Goal: Complete application form

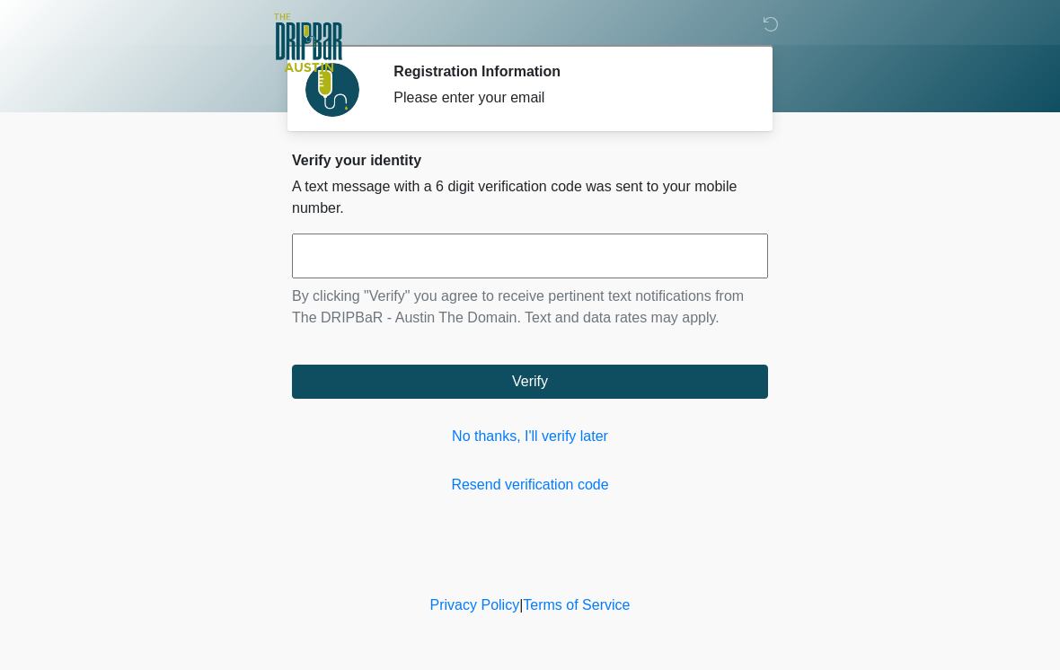
click at [541, 443] on link "No thanks, I'll verify later" at bounding box center [530, 437] width 476 height 22
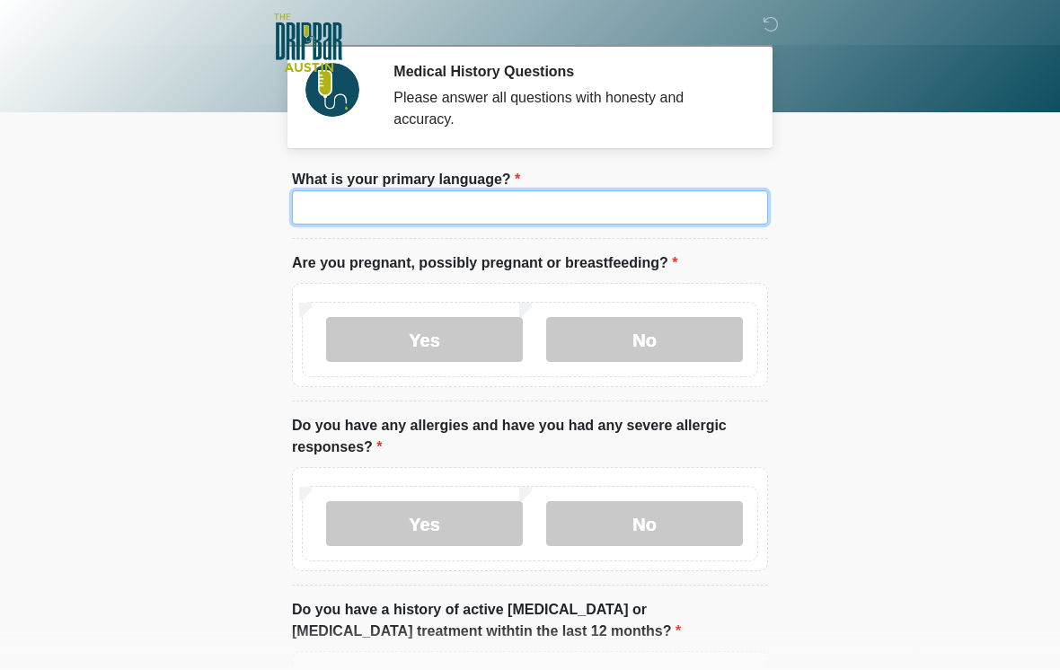
click at [505, 198] on input "What is your primary language?" at bounding box center [530, 207] width 476 height 34
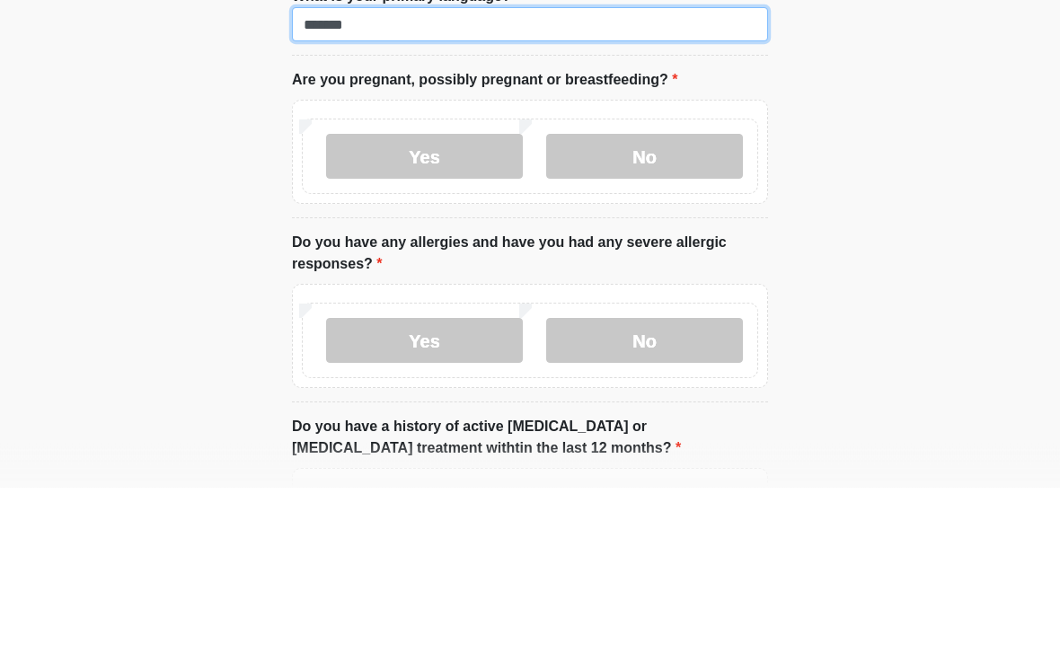
type input "*******"
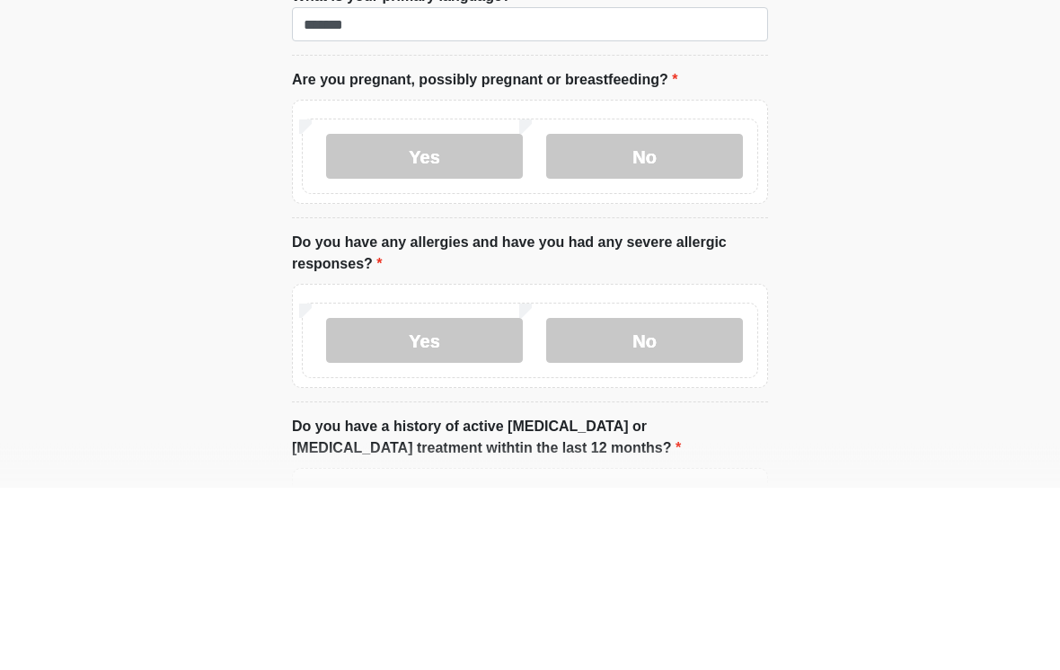
click at [644, 317] on label "No" at bounding box center [644, 339] width 197 height 45
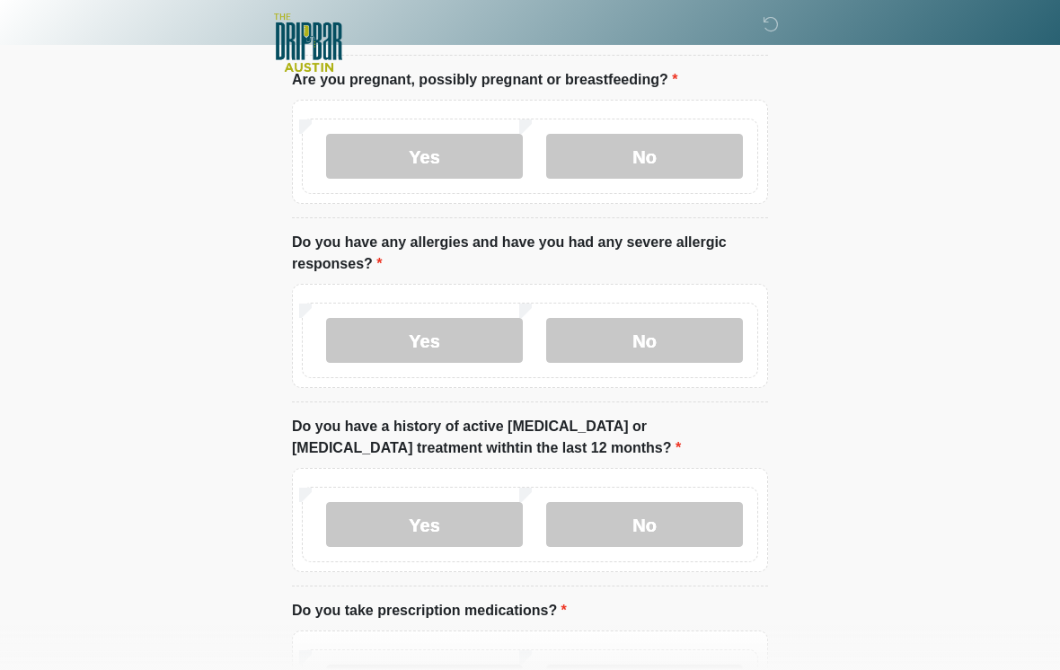
click at [628, 346] on label "No" at bounding box center [644, 340] width 197 height 45
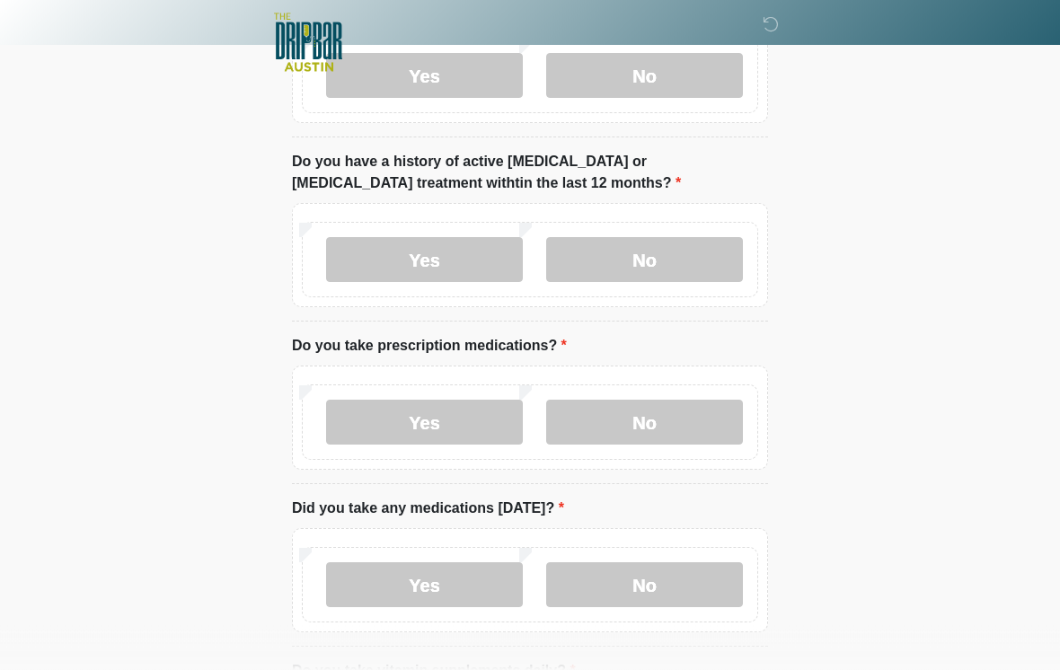
scroll to position [470, 0]
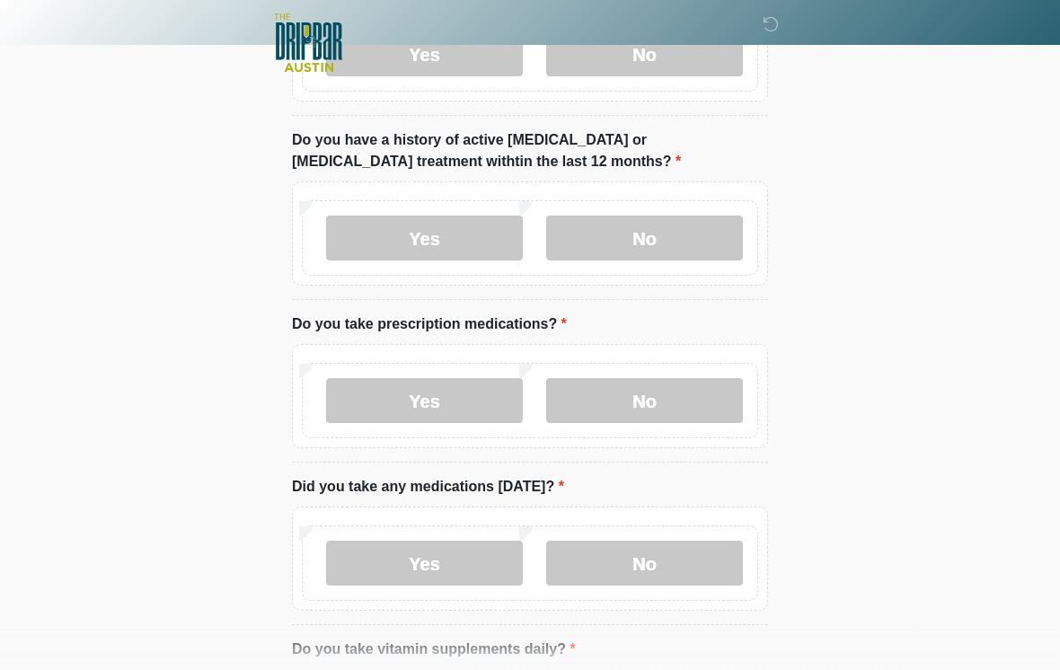
click at [652, 234] on label "No" at bounding box center [644, 238] width 197 height 45
click at [662, 395] on label "No" at bounding box center [644, 400] width 197 height 45
click at [639, 554] on label "No" at bounding box center [644, 563] width 197 height 45
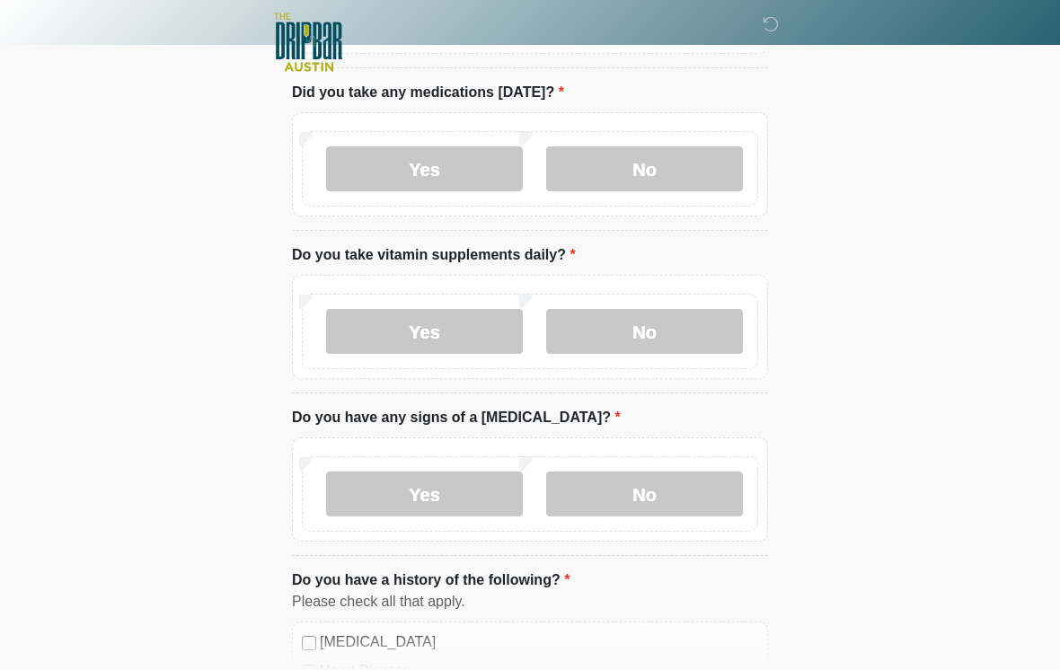
scroll to position [864, 0]
click at [670, 327] on label "No" at bounding box center [644, 331] width 197 height 45
click at [643, 507] on label "No" at bounding box center [644, 494] width 197 height 45
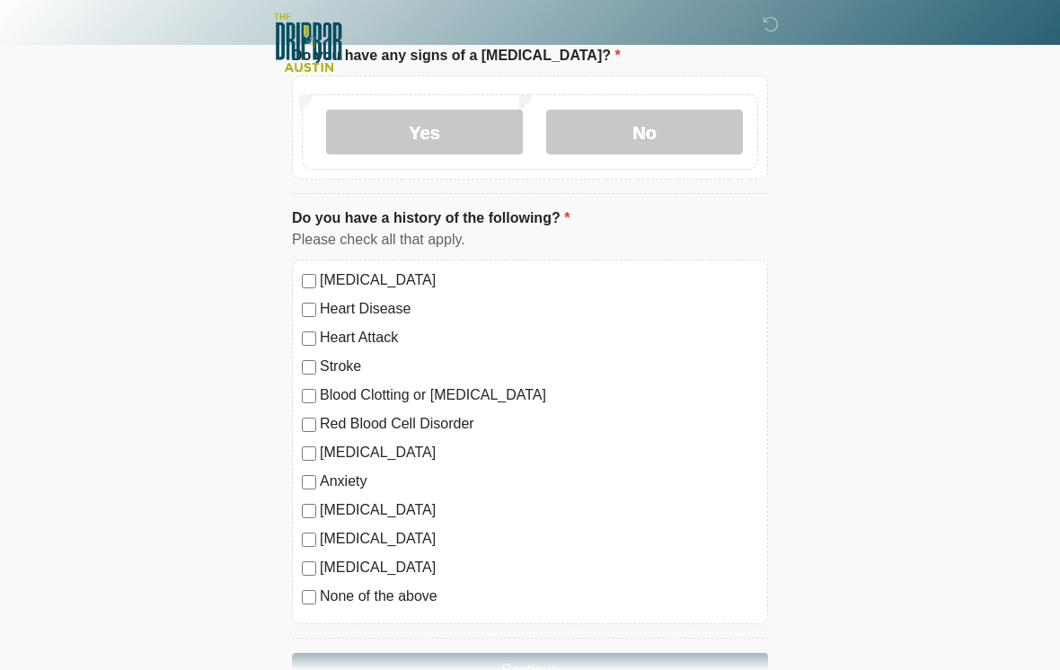
scroll to position [1229, 0]
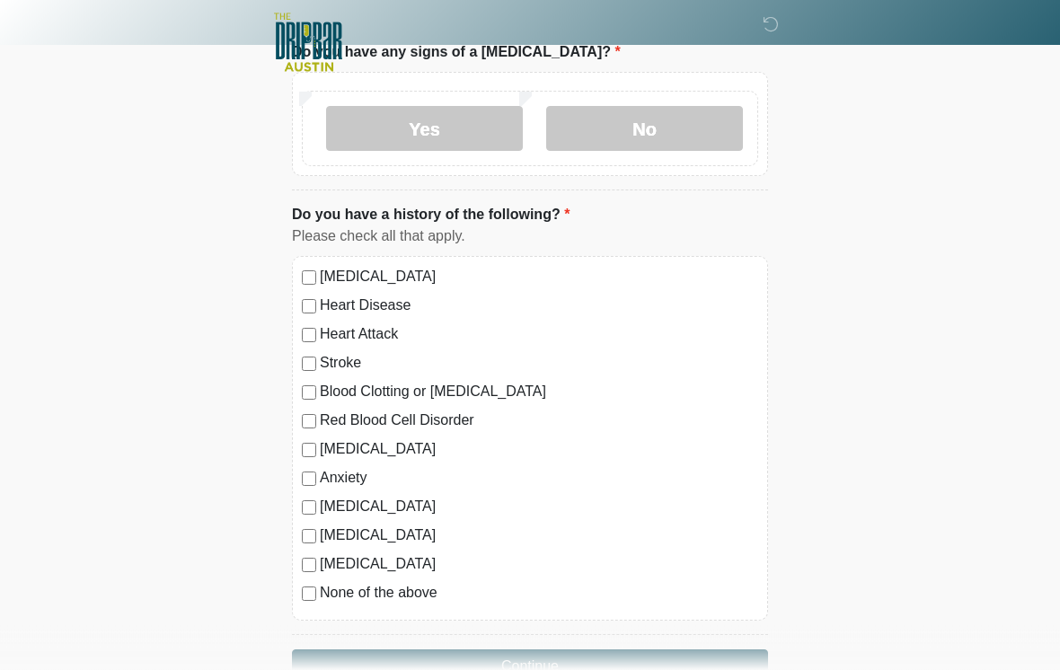
click at [322, 585] on label "None of the above" at bounding box center [539, 594] width 438 height 22
click at [594, 666] on button "Continue" at bounding box center [530, 667] width 476 height 34
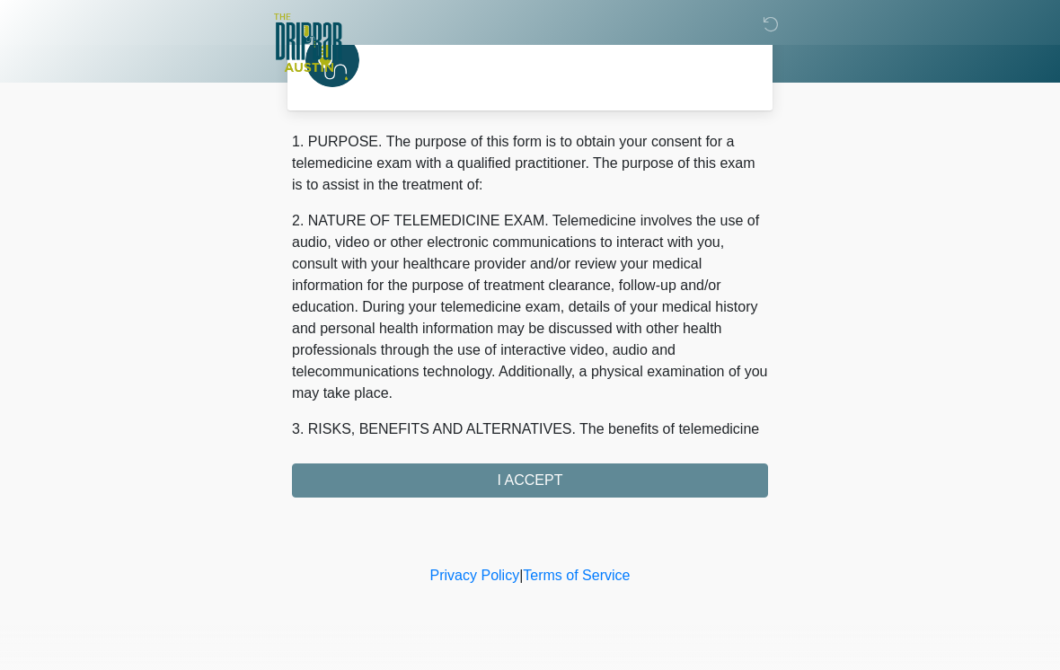
scroll to position [0, 0]
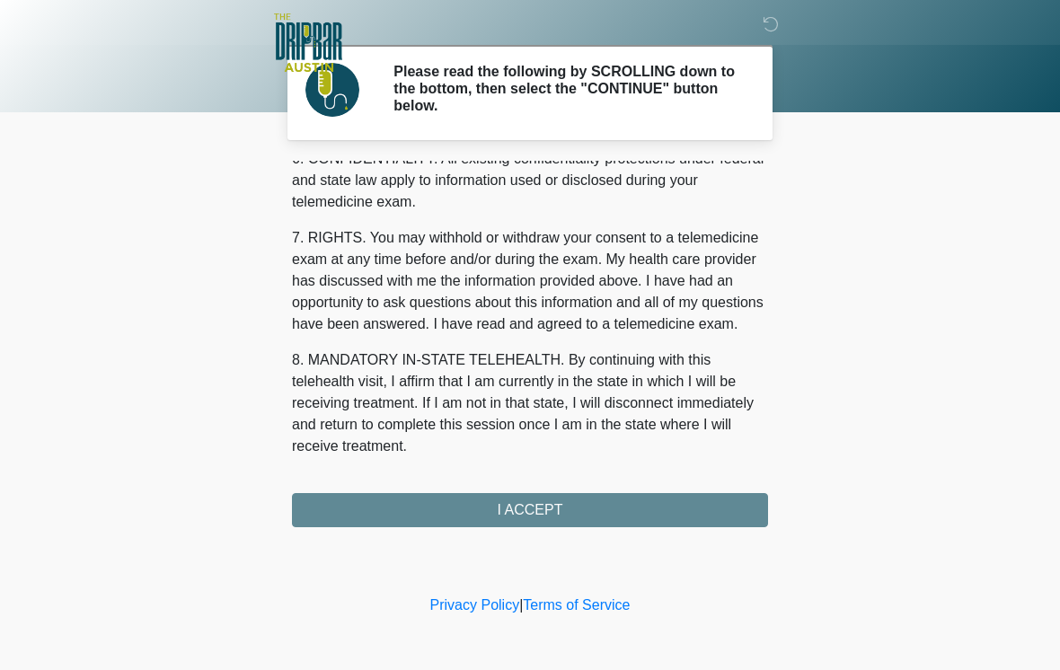
click at [632, 510] on div "1. PURPOSE. The purpose of this form is to obtain your consent for a telemedici…" at bounding box center [530, 344] width 476 height 366
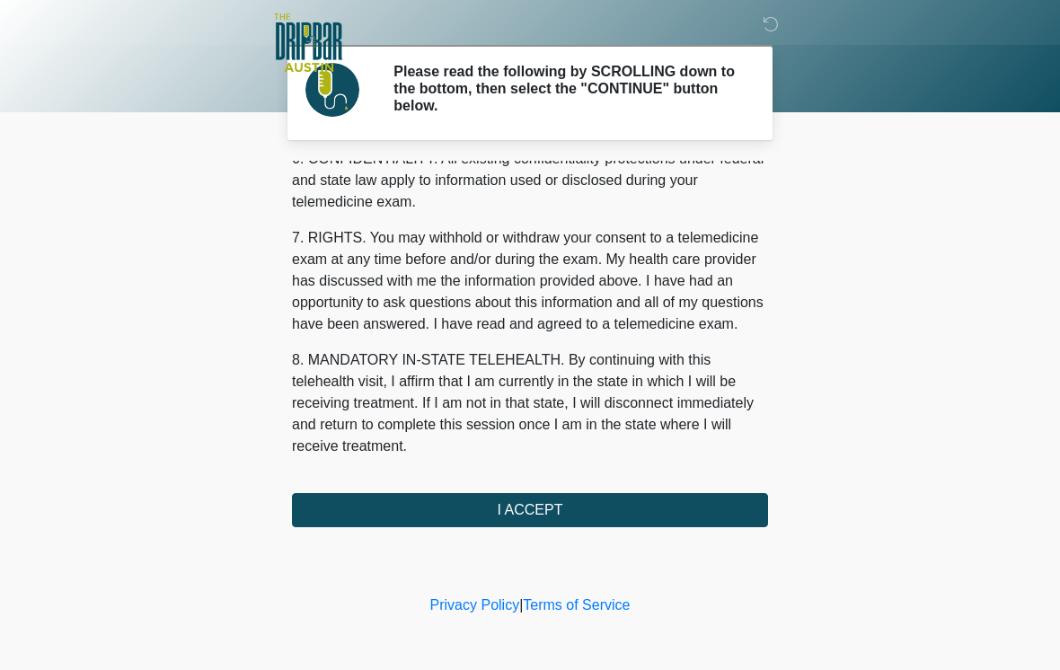
click at [563, 507] on button "I ACCEPT" at bounding box center [530, 510] width 476 height 34
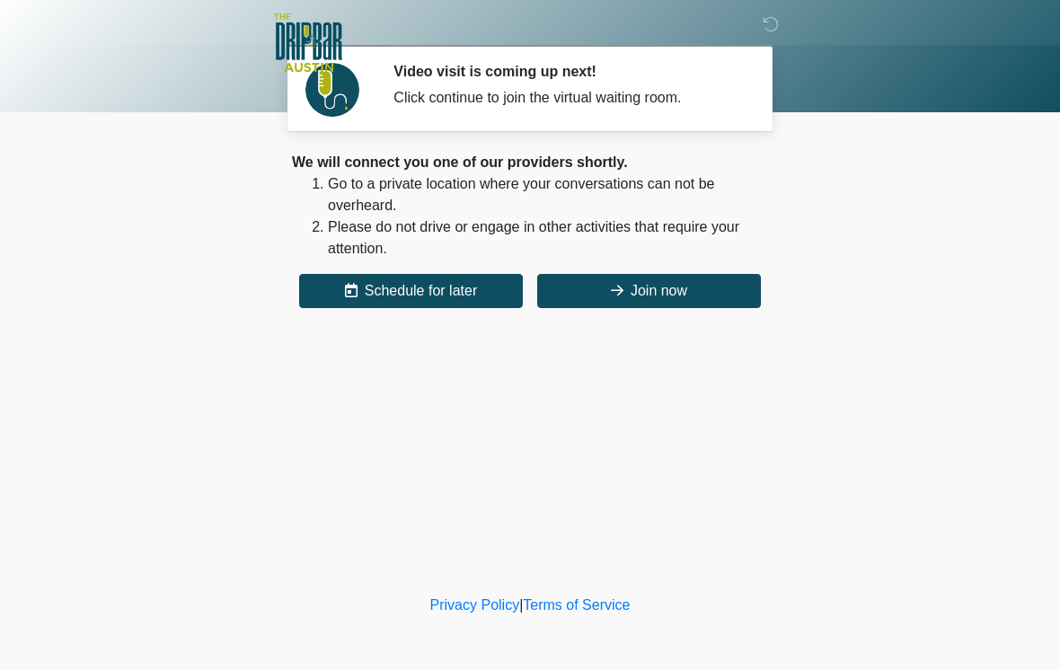
click at [683, 287] on button "Join now" at bounding box center [649, 291] width 224 height 34
